Goal: Information Seeking & Learning: Understand process/instructions

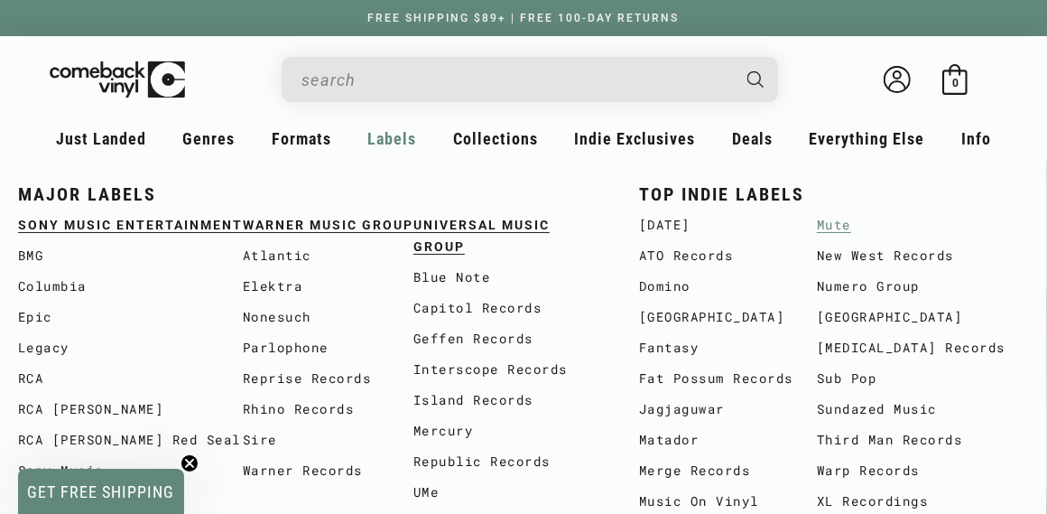
scroll to position [0, 1047]
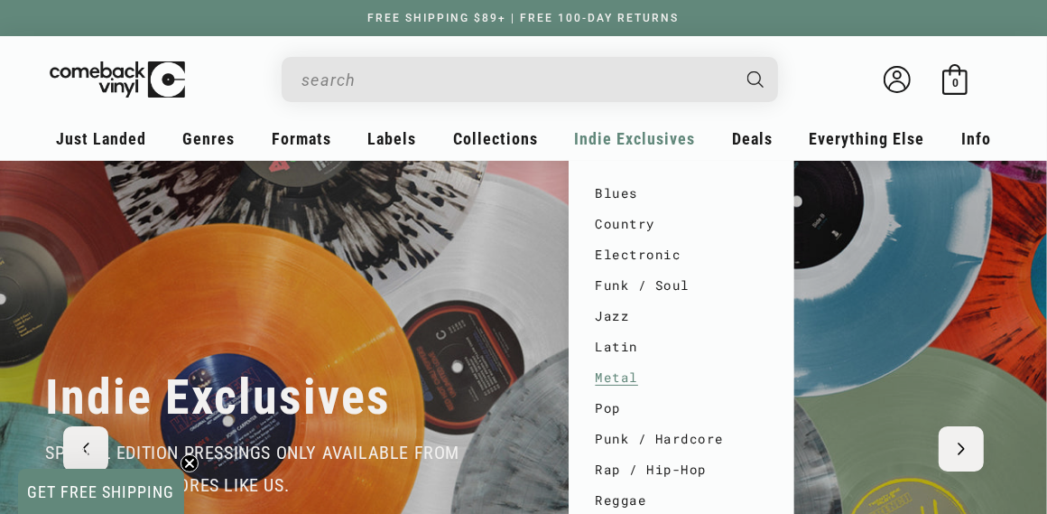
click at [611, 373] on link "Metal" at bounding box center [682, 377] width 172 height 31
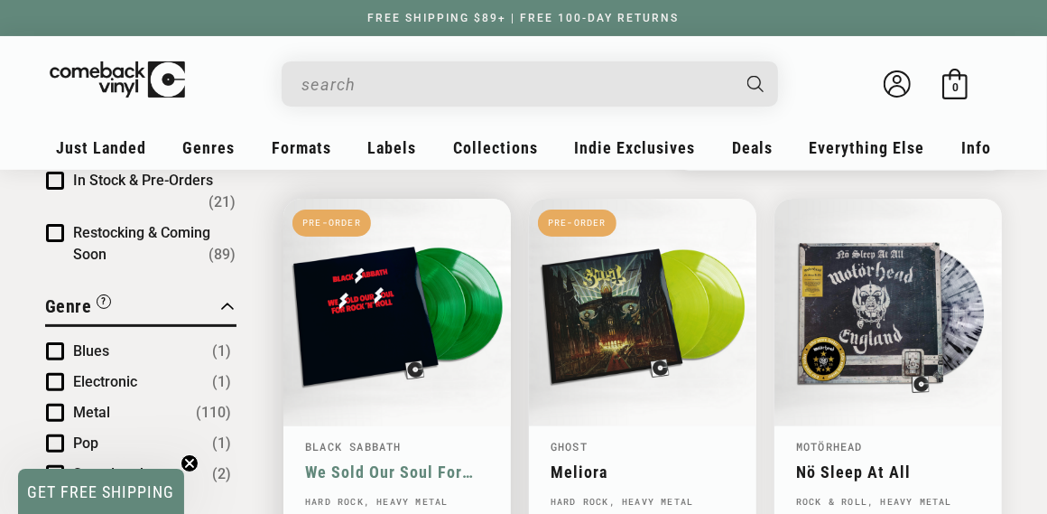
scroll to position [90, 0]
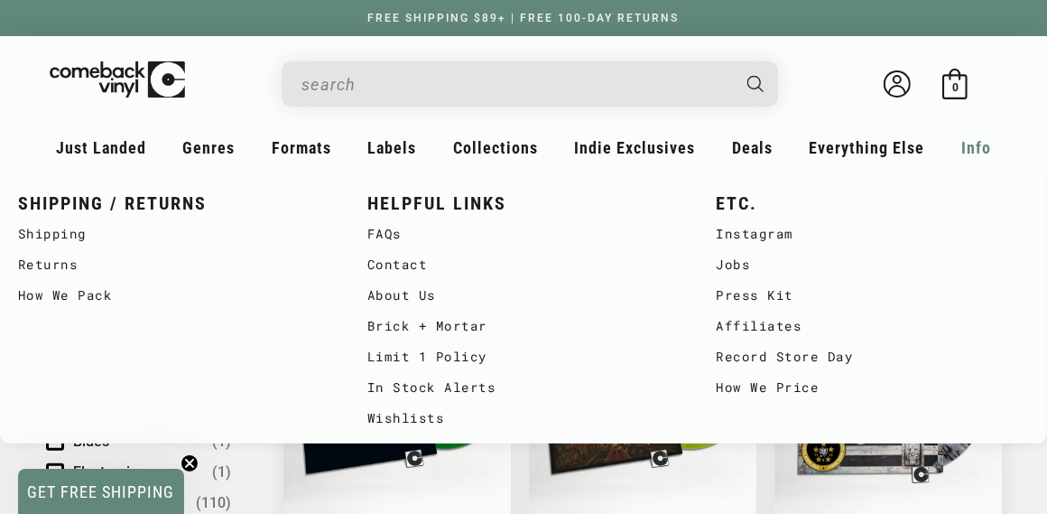
click at [967, 148] on span "Info" at bounding box center [977, 147] width 30 height 19
click at [782, 388] on link "How We Price" at bounding box center [872, 387] width 313 height 31
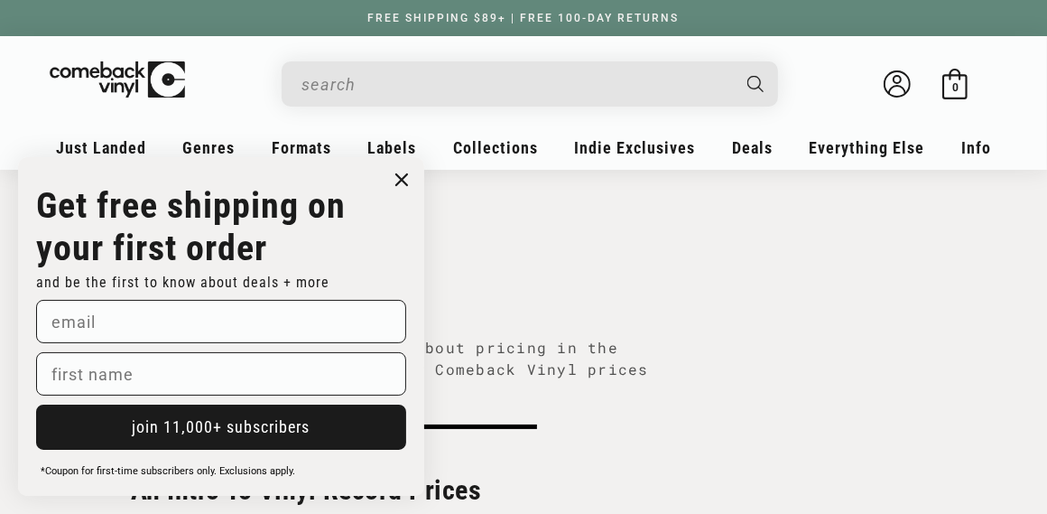
click at [397, 172] on circle "Close dialog" at bounding box center [402, 180] width 26 height 26
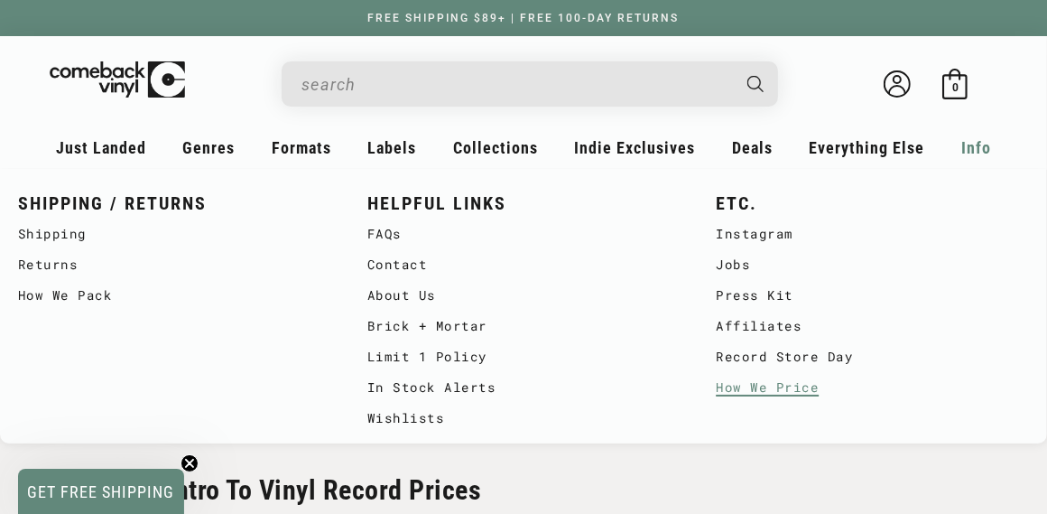
click at [780, 385] on link "How We Price" at bounding box center [872, 387] width 313 height 31
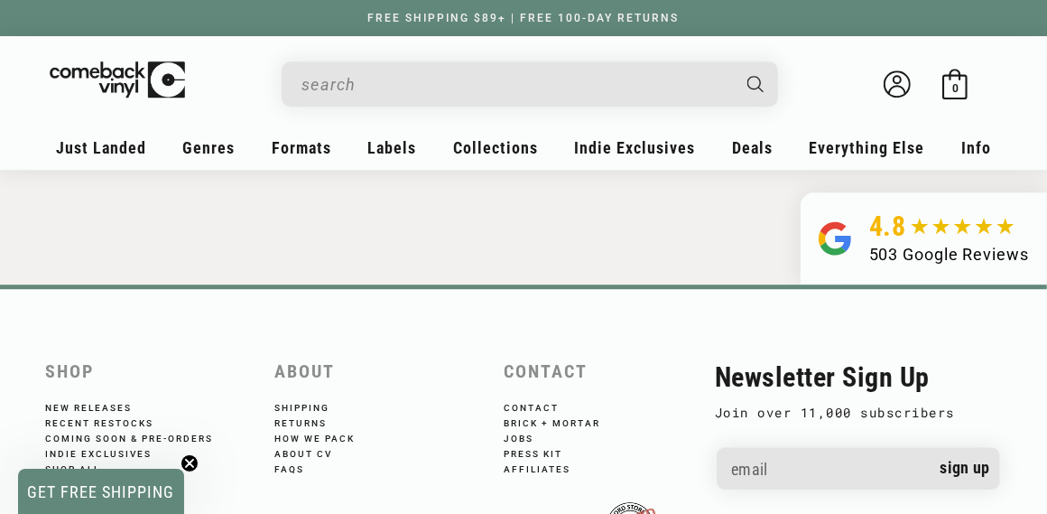
scroll to position [3246, 0]
